Goal: Information Seeking & Learning: Learn about a topic

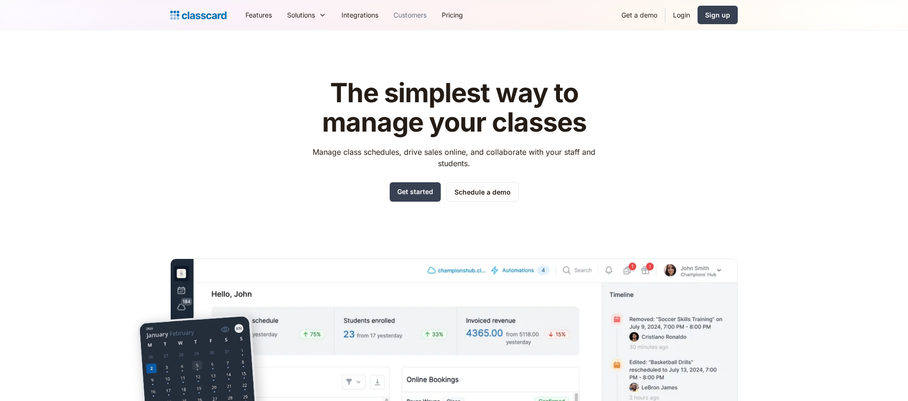
click at [402, 15] on link "Customers" at bounding box center [410, 14] width 48 height 21
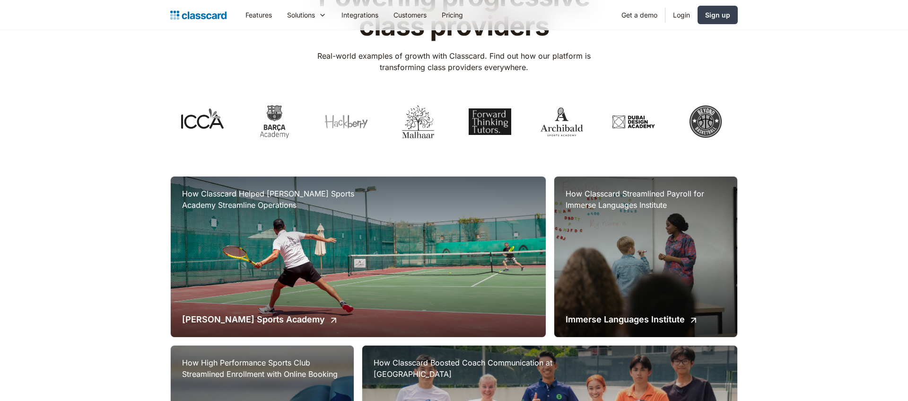
scroll to position [148, 0]
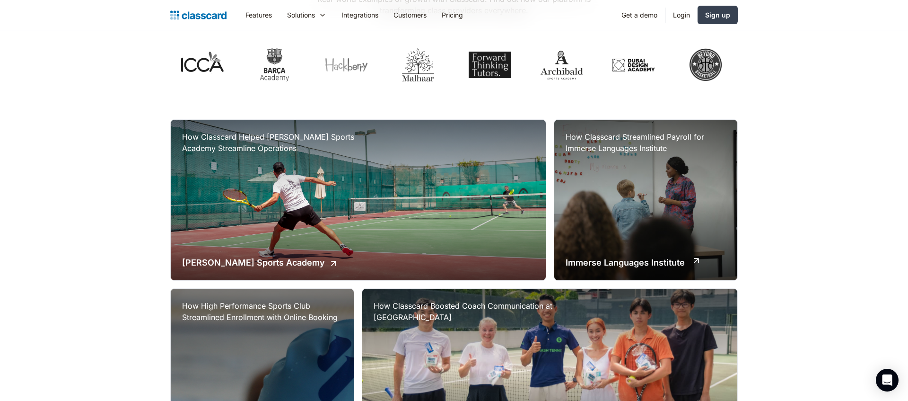
click at [672, 202] on div "How Classcard Streamlined Payroll for Immerse Languages Institute Immerse Langu…" at bounding box center [645, 200] width 183 height 160
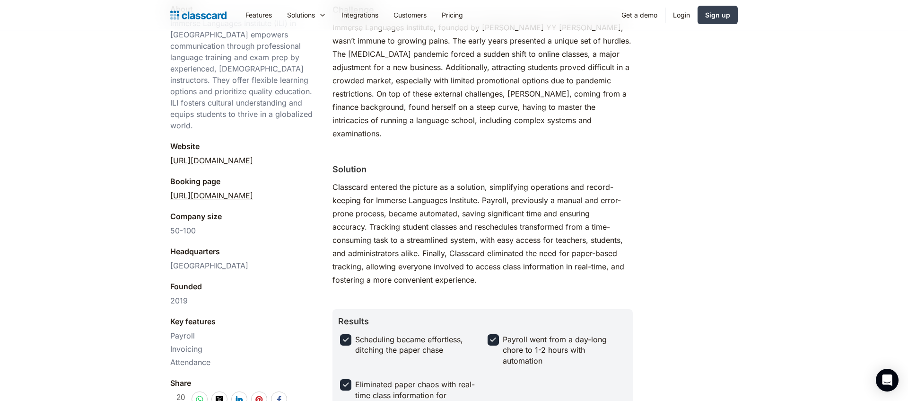
scroll to position [295, 0]
click at [253, 189] on link "[URL][DOMAIN_NAME]" at bounding box center [211, 194] width 83 height 11
